Goal: Transaction & Acquisition: Purchase product/service

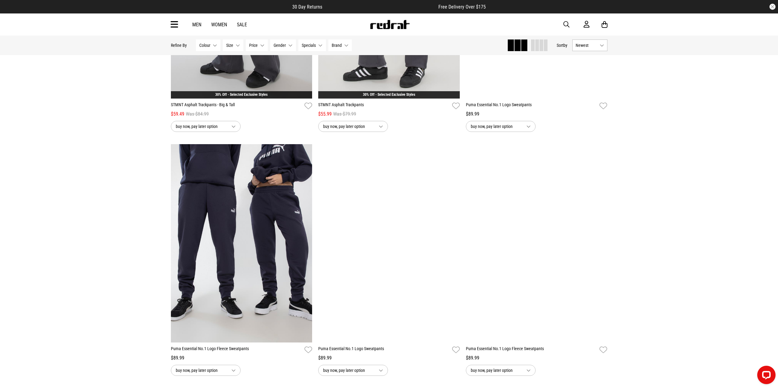
scroll to position [1060, 0]
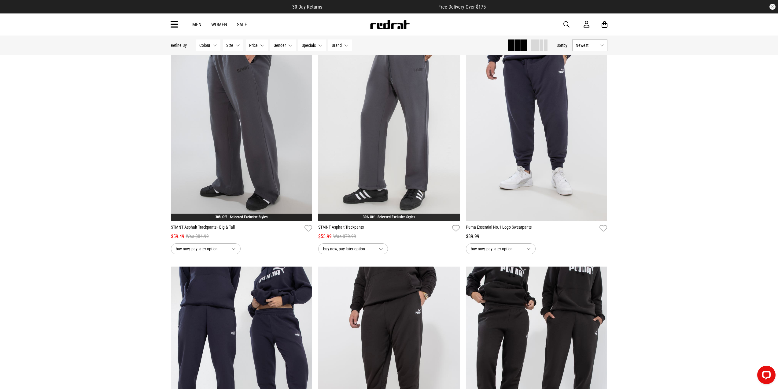
click at [237, 46] on button "Size None selected" at bounding box center [233, 45] width 20 height 12
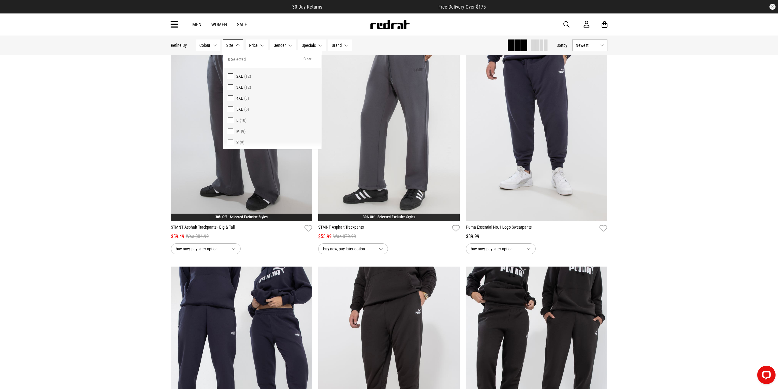
click at [230, 97] on span at bounding box center [231, 98] width 6 height 6
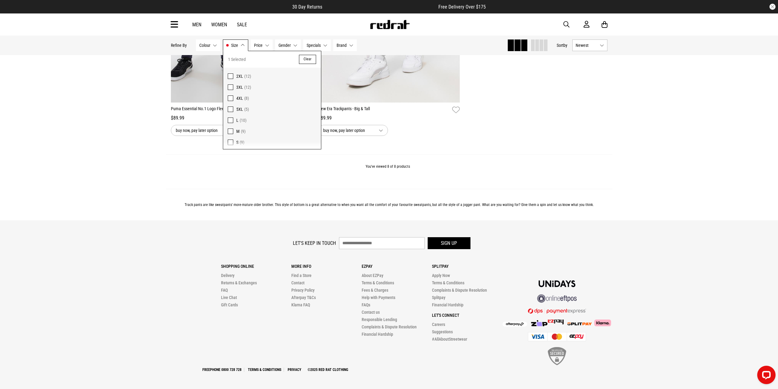
click at [607, 176] on div "You've viewed 8 of 8 products" at bounding box center [389, 171] width 446 height 35
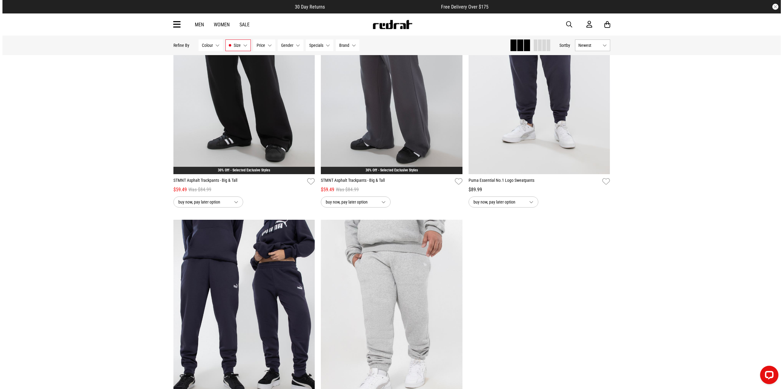
scroll to position [0, 0]
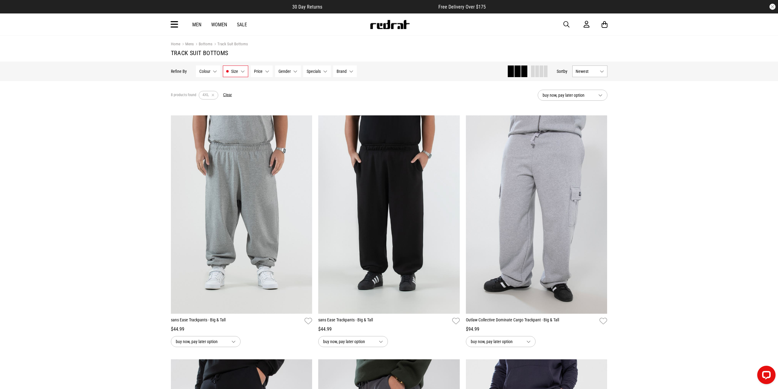
click at [176, 25] on icon at bounding box center [175, 25] width 8 height 10
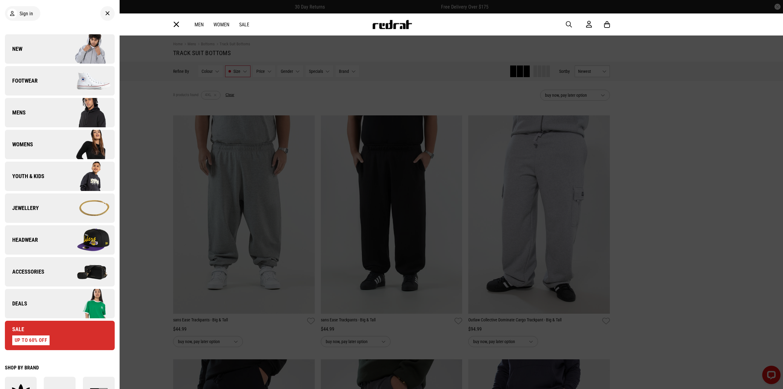
click at [25, 112] on span "Mens" at bounding box center [15, 112] width 21 height 7
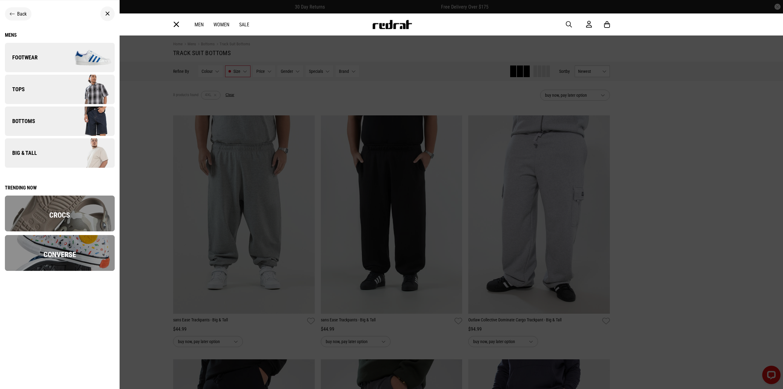
click at [26, 148] on link "Big & Tall" at bounding box center [60, 152] width 110 height 29
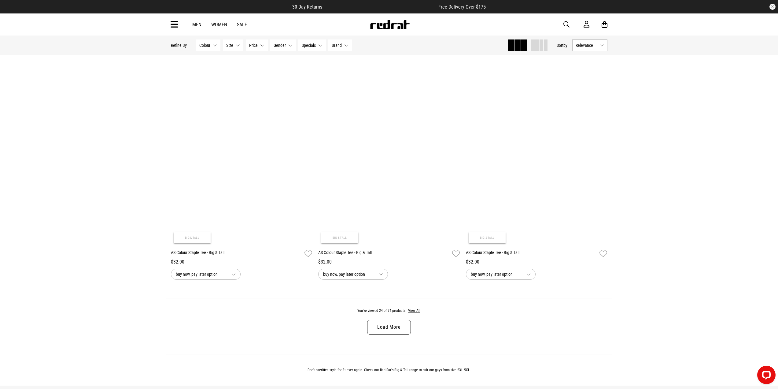
scroll to position [1855, 0]
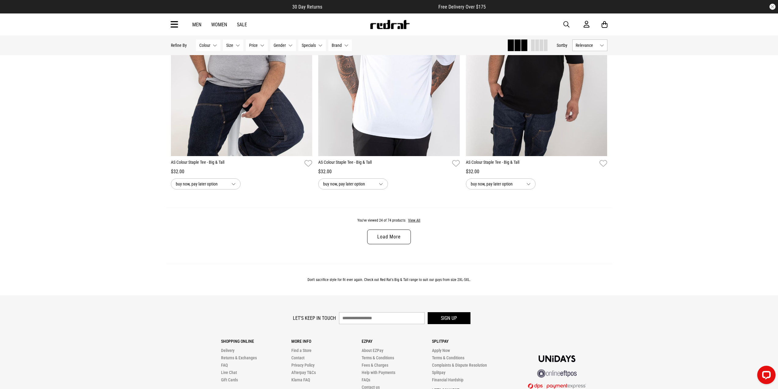
click at [396, 235] on link "Load More" at bounding box center [388, 236] width 43 height 15
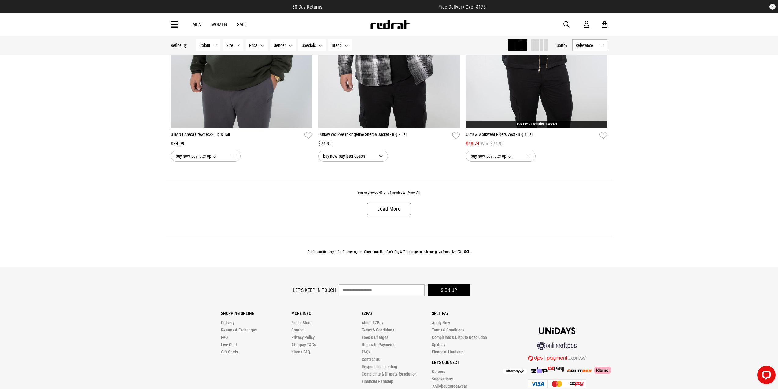
scroll to position [3842, 0]
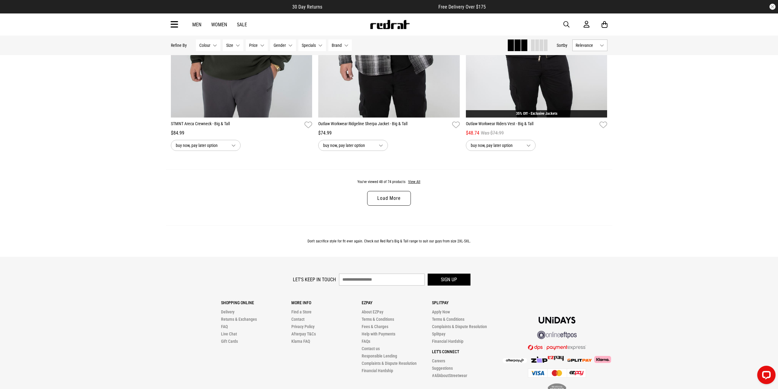
click at [383, 205] on link "Load More" at bounding box center [388, 198] width 43 height 15
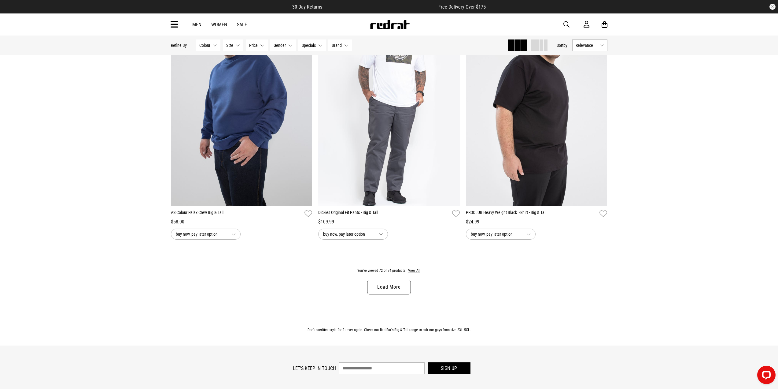
scroll to position [5830, 0]
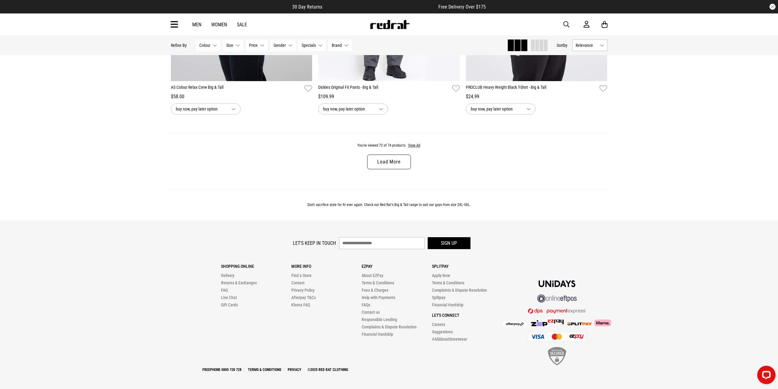
click at [389, 164] on link "Load More" at bounding box center [388, 161] width 43 height 15
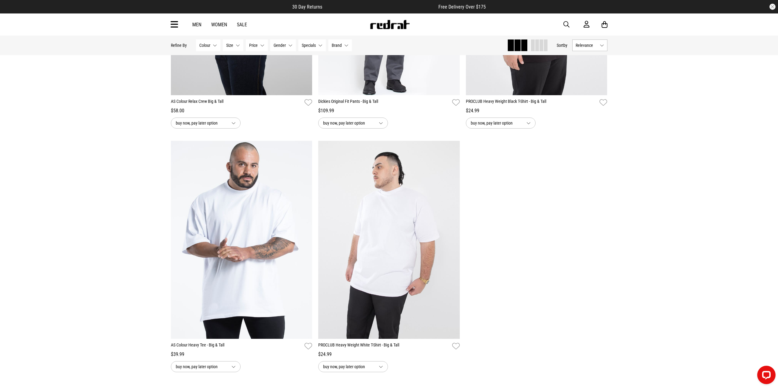
scroll to position [5830, 0]
